Goal: Information Seeking & Learning: Find contact information

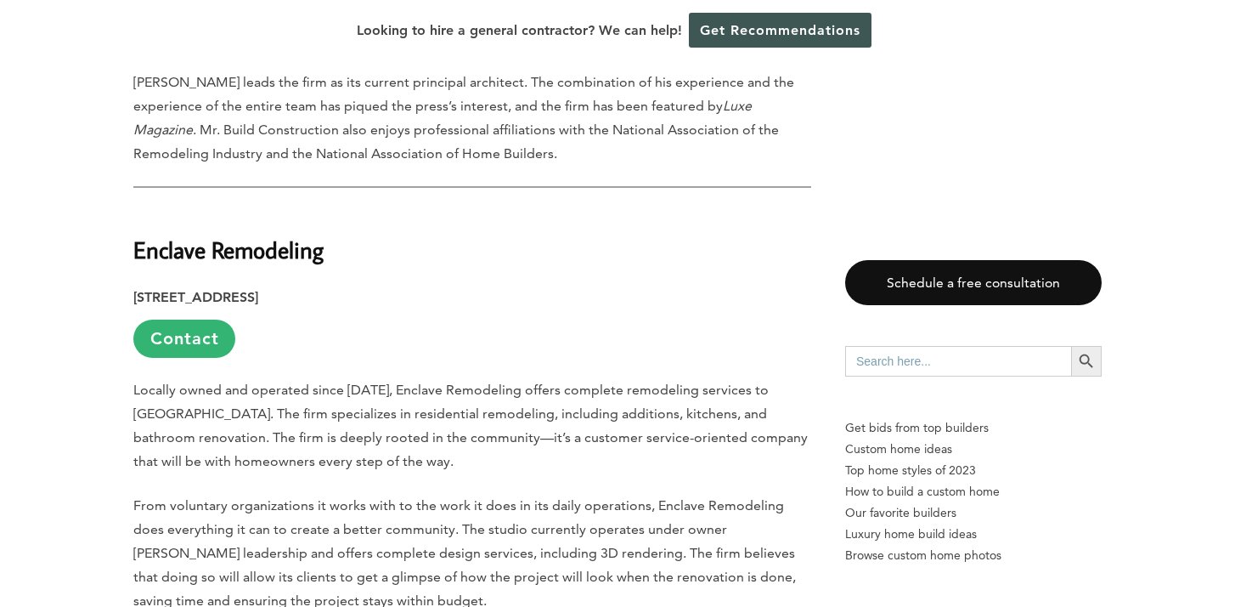
scroll to position [2203, 0]
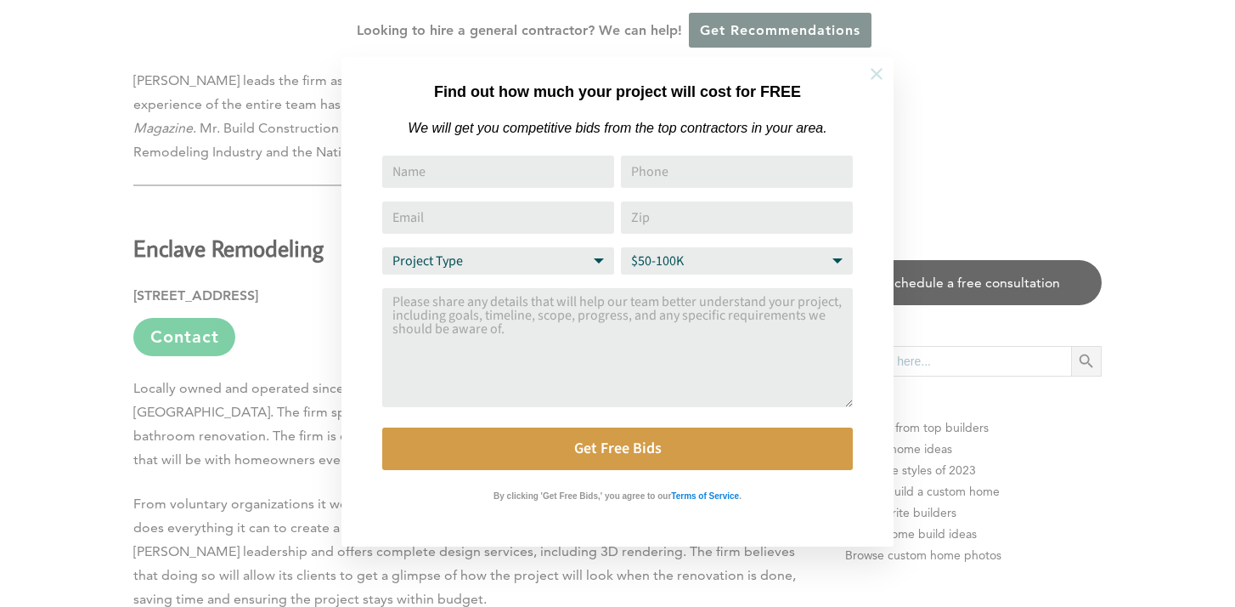
click at [876, 68] on icon at bounding box center [876, 74] width 19 height 19
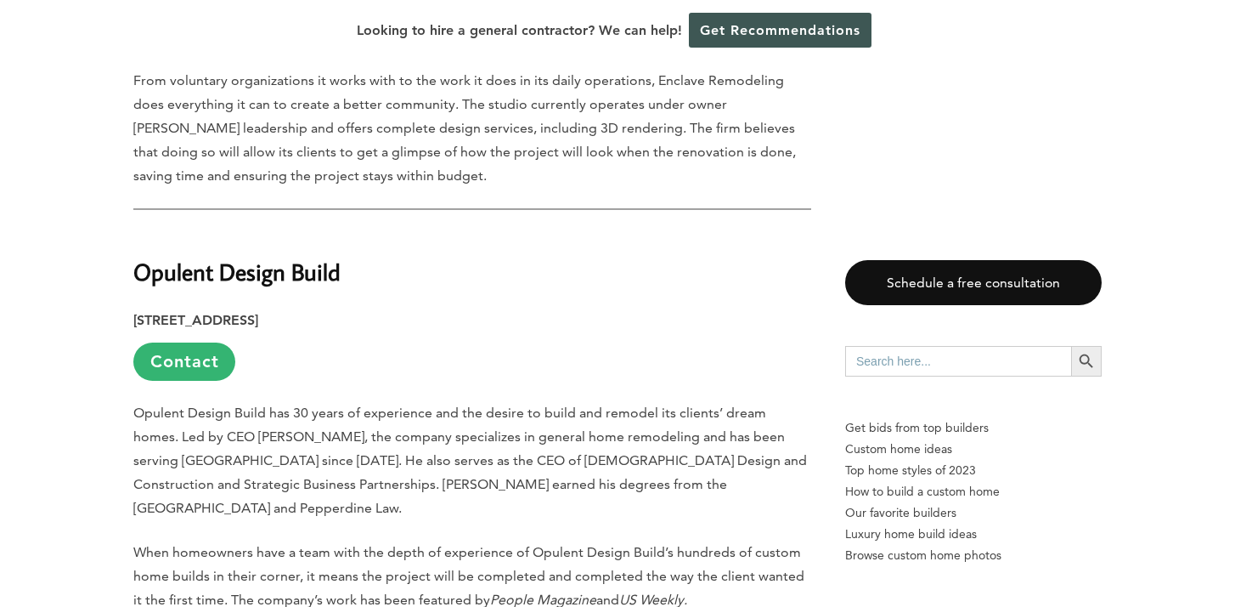
scroll to position [2628, 0]
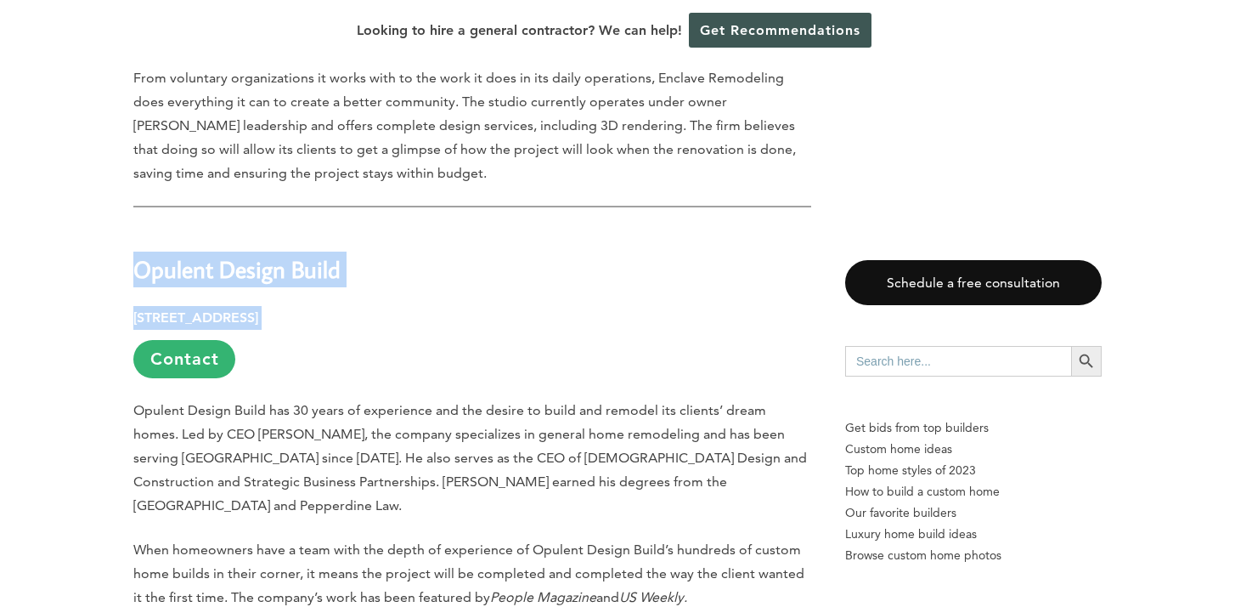
drag, startPoint x: 133, startPoint y: 170, endPoint x: 508, endPoint y: 219, distance: 377.9
copy div "Opulent Design Build [STREET_ADDRESS]"
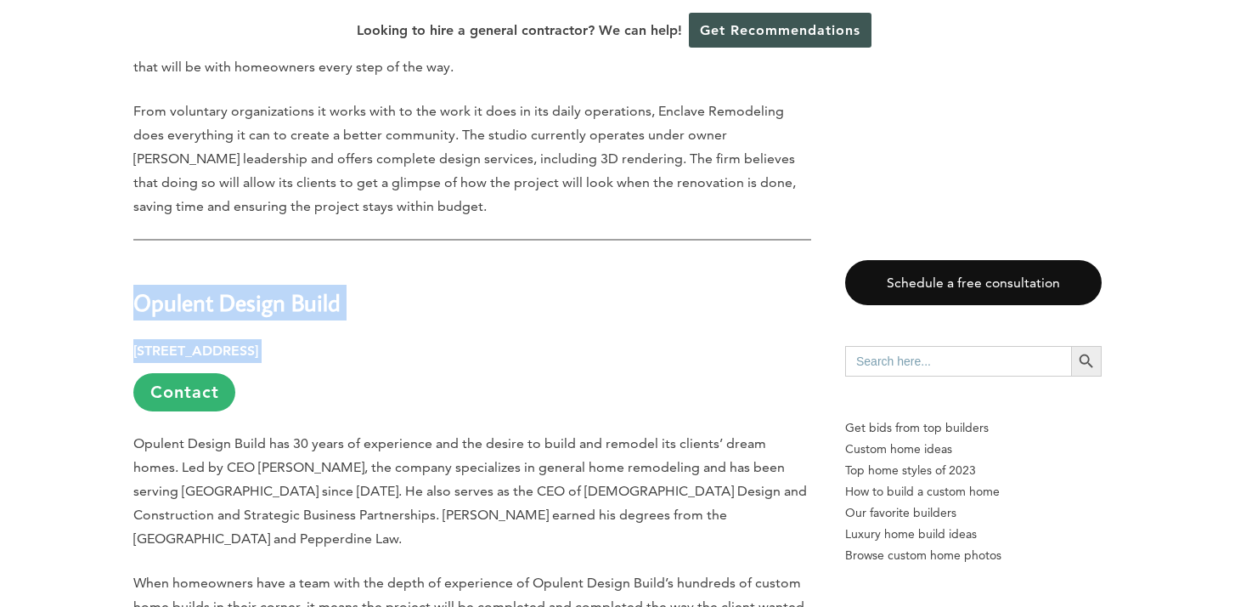
scroll to position [2599, 0]
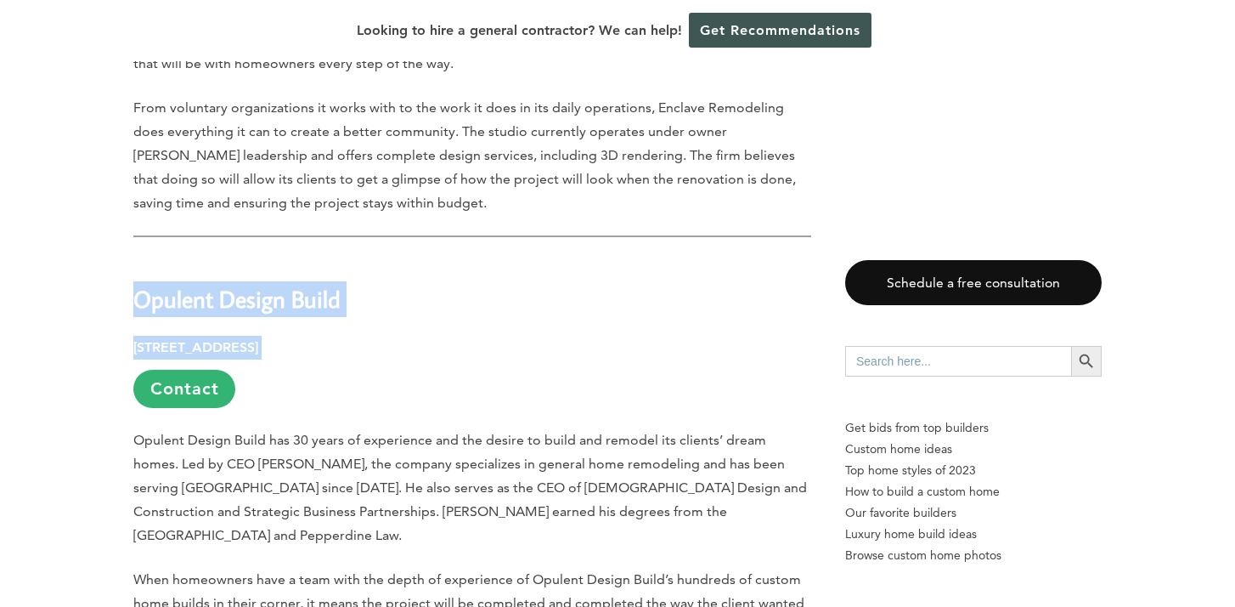
click at [142, 284] on strong "Opulent Design Build" at bounding box center [236, 299] width 207 height 30
drag, startPoint x: 138, startPoint y: 205, endPoint x: 352, endPoint y: 195, distance: 214.3
click at [352, 257] on h2 "Opulent Design Build" at bounding box center [472, 286] width 678 height 59
copy strong "Opulent Design Build"
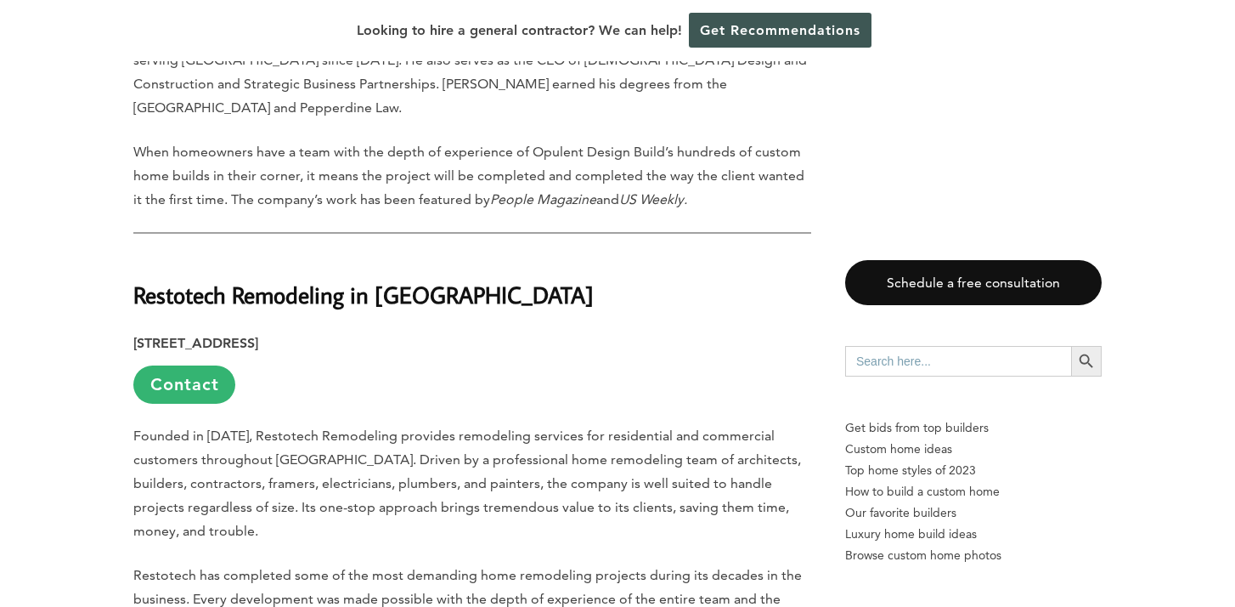
scroll to position [3028, 0]
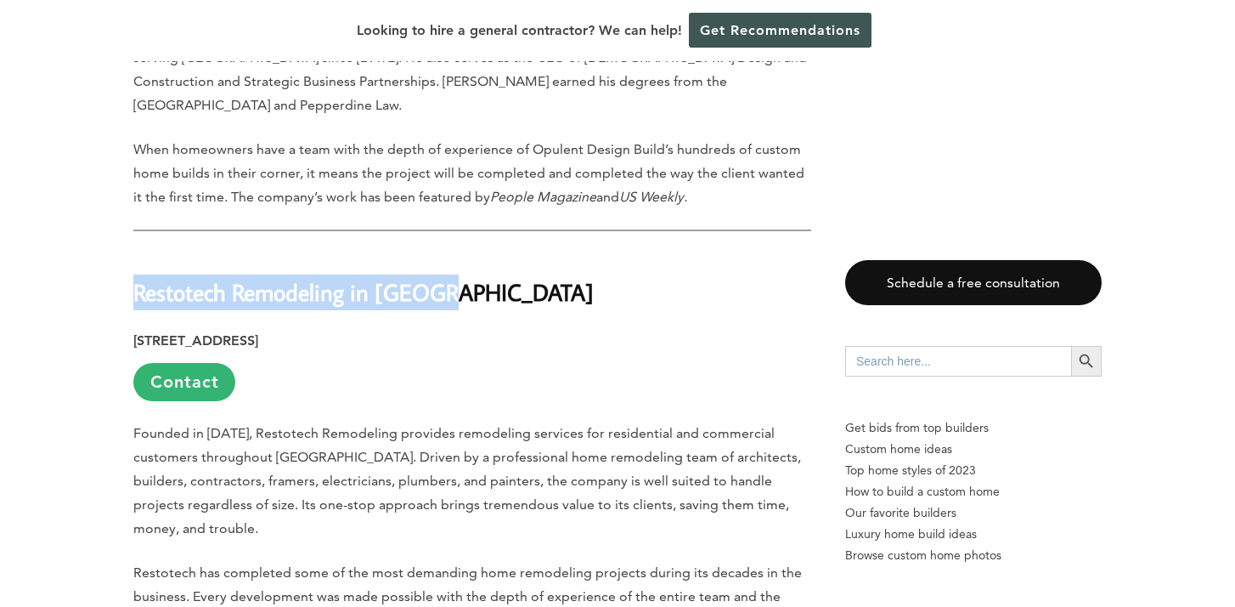
drag, startPoint x: 137, startPoint y: 169, endPoint x: 483, endPoint y: 169, distance: 346.6
click at [483, 251] on h2 "Restotech Remodeling in [GEOGRAPHIC_DATA]" at bounding box center [472, 280] width 678 height 59
copy strong "Restotech Remodeling in [GEOGRAPHIC_DATA]"
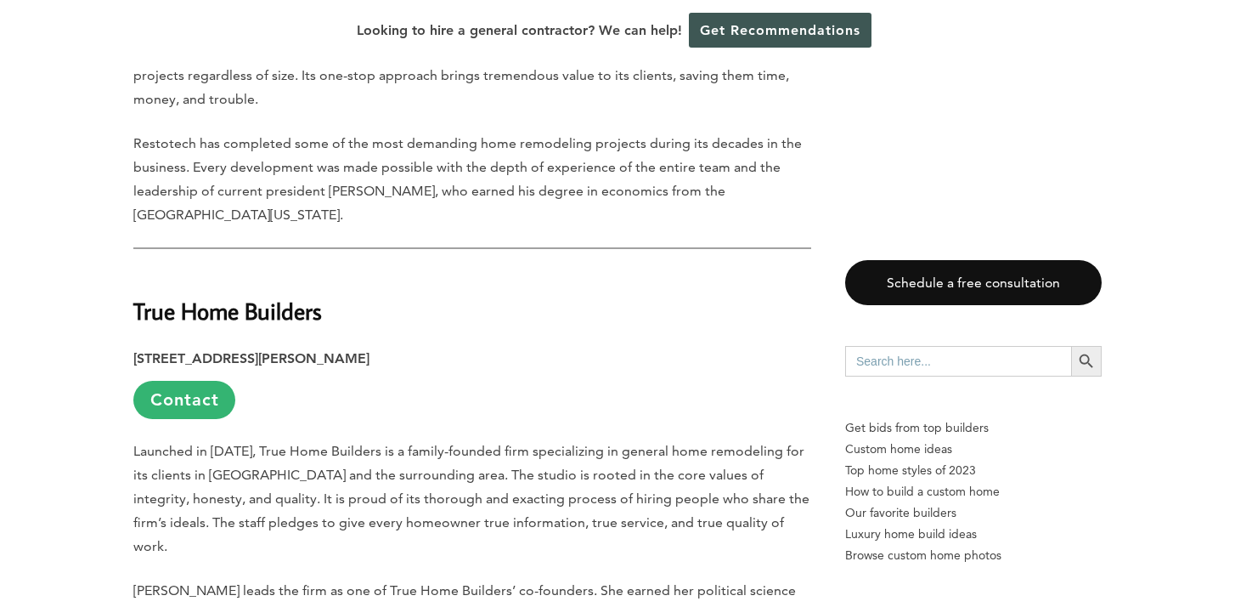
scroll to position [3471, 0]
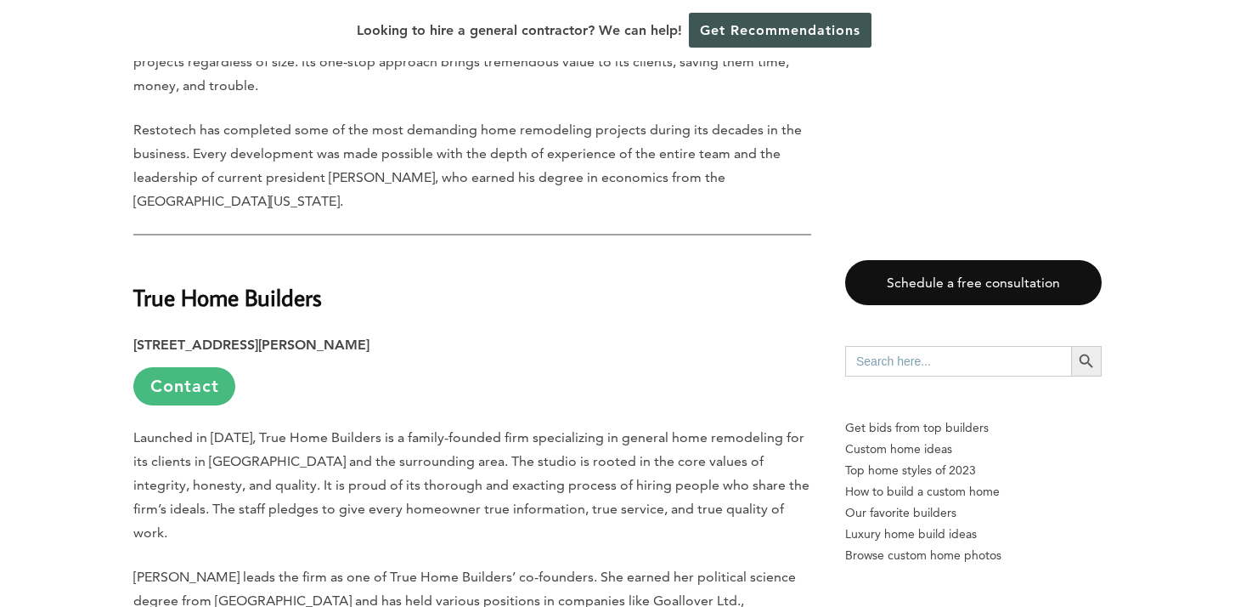
click at [170, 367] on link "Contact" at bounding box center [184, 386] width 102 height 38
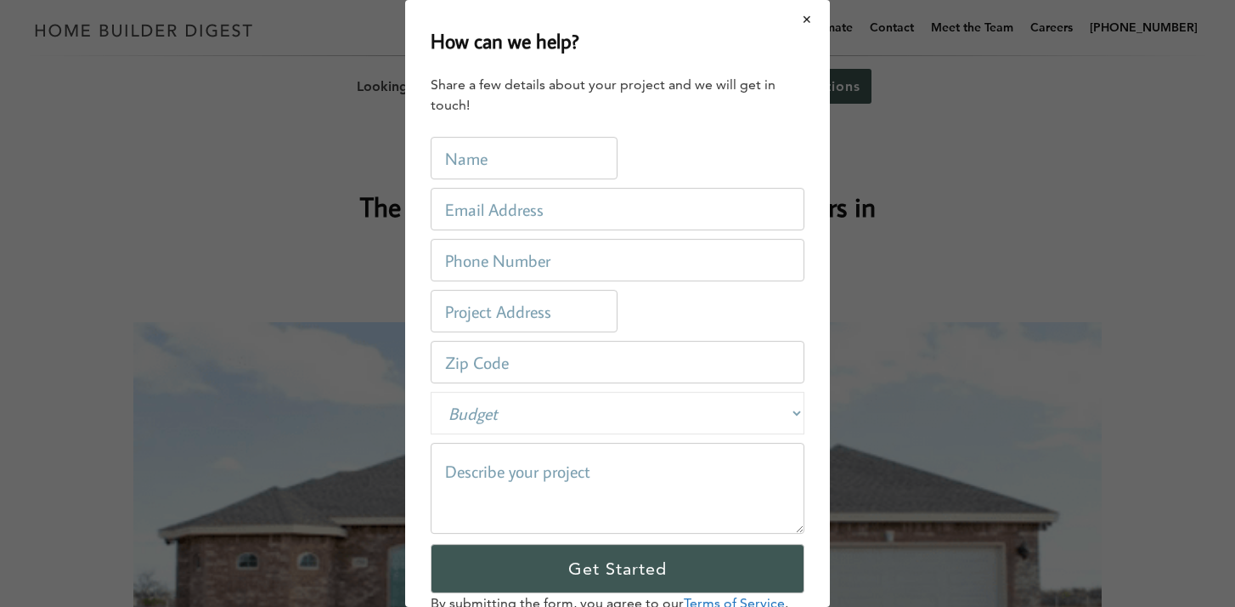
click at [807, 16] on button "Close modal" at bounding box center [807, 20] width 45 height 36
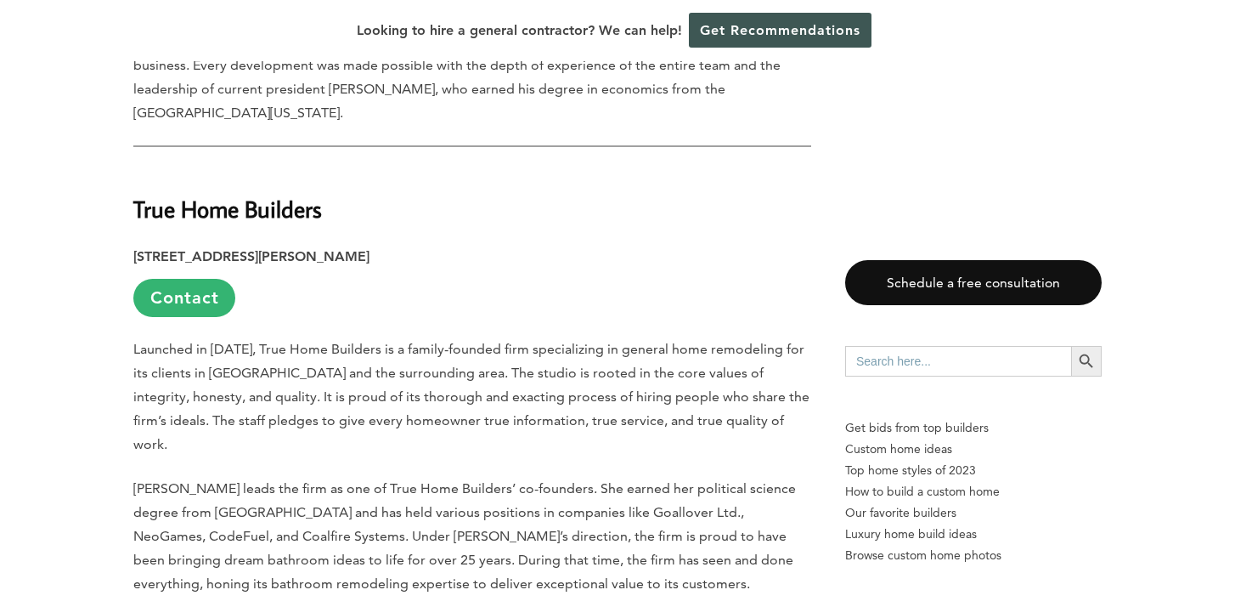
scroll to position [3563, 0]
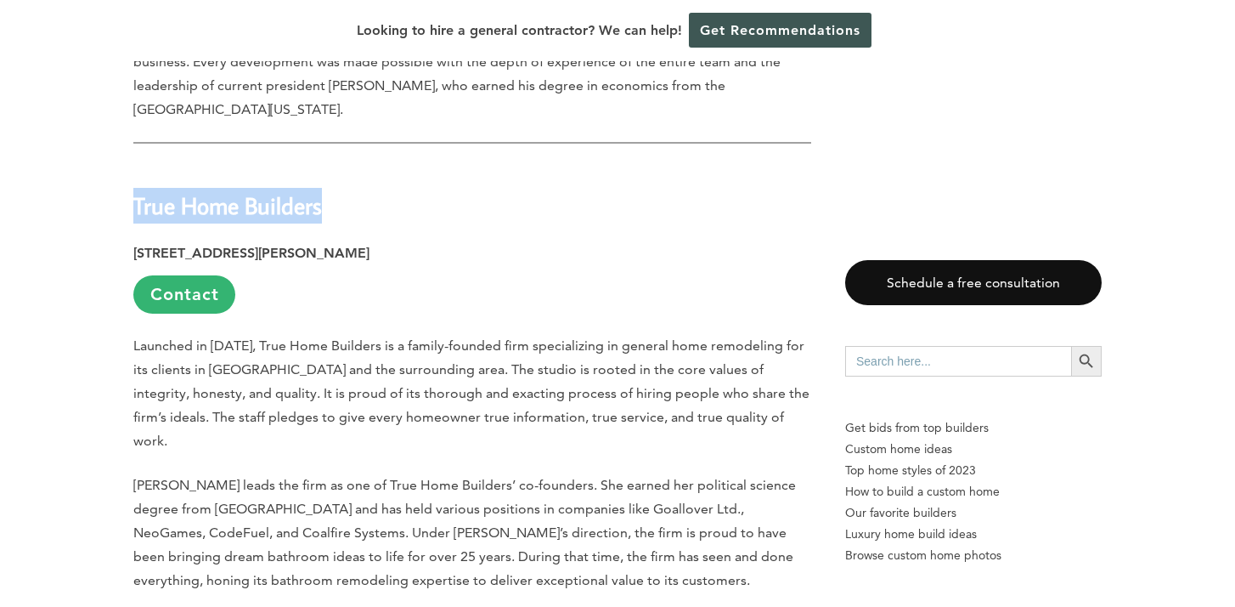
drag, startPoint x: 136, startPoint y: 81, endPoint x: 330, endPoint y: 85, distance: 194.6
click at [330, 164] on h2 "True Home Builders" at bounding box center [472, 193] width 678 height 59
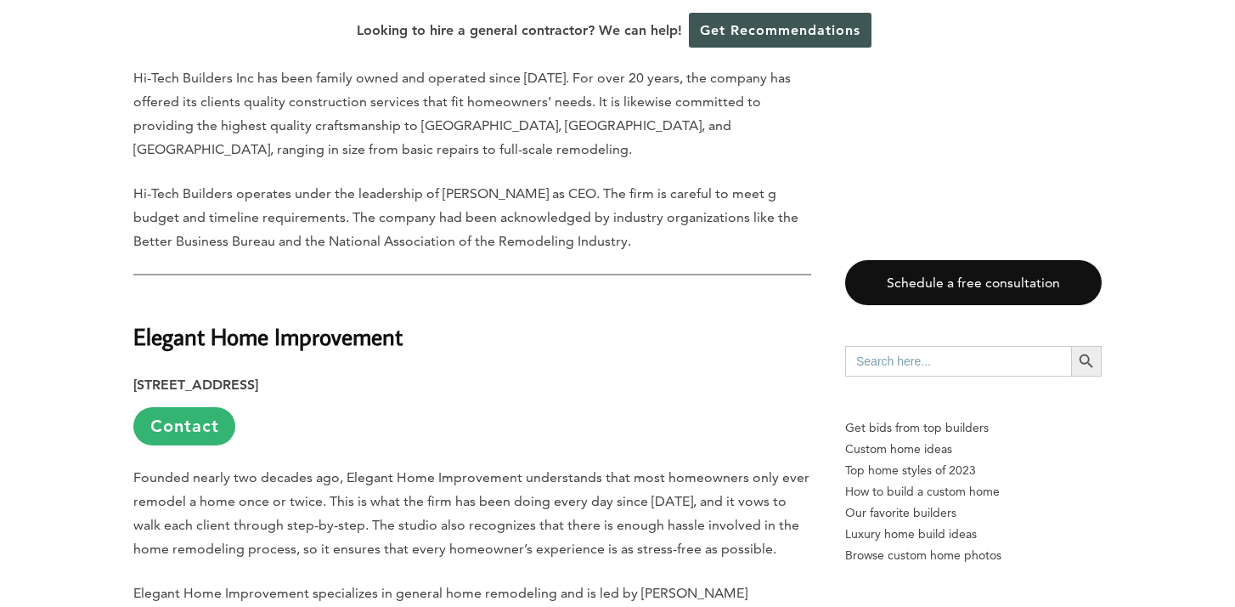
scroll to position [4817, 0]
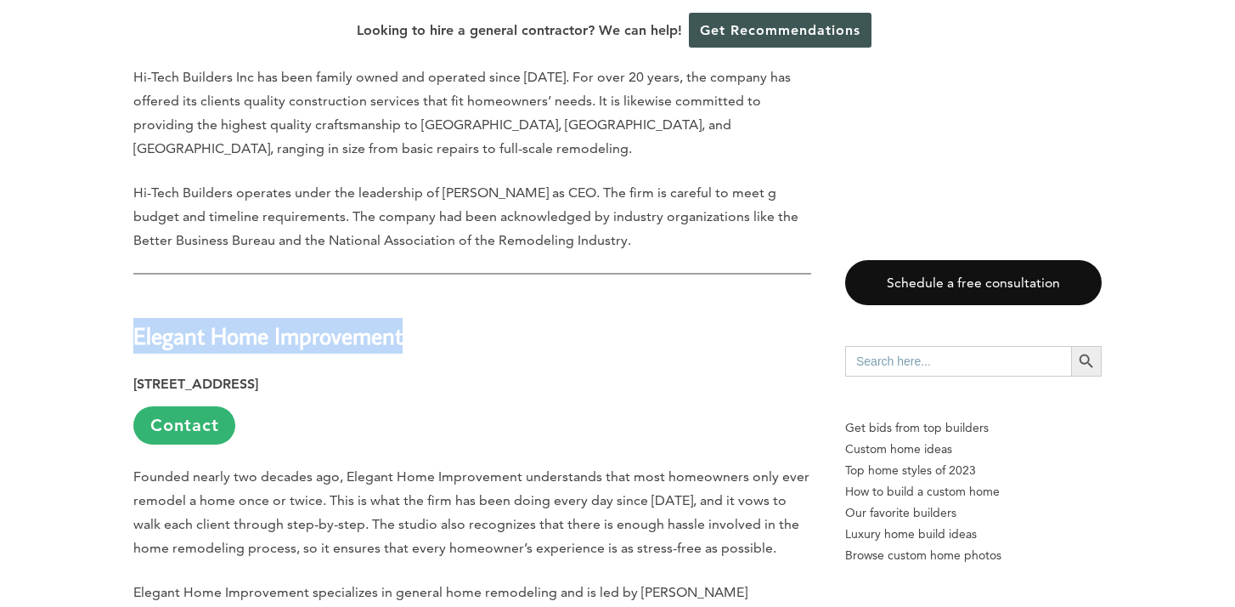
drag, startPoint x: 132, startPoint y: 193, endPoint x: 420, endPoint y: 196, distance: 288.0
copy strong "Elegant Home Improvement"
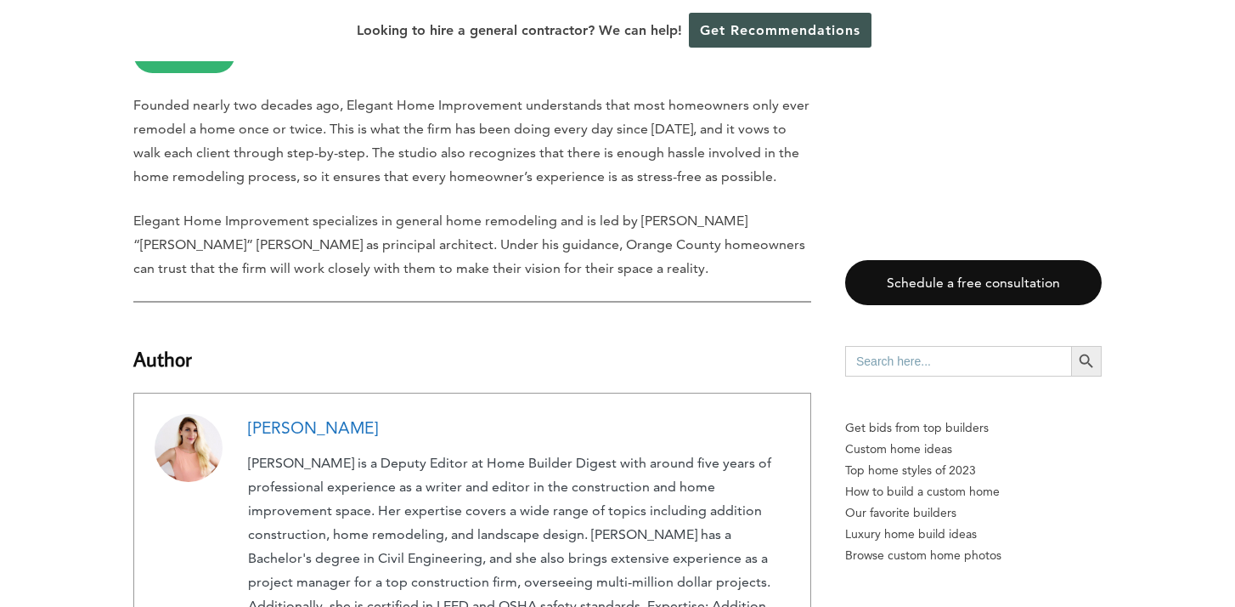
scroll to position [5173, 0]
